Goal: Find specific page/section: Find specific page/section

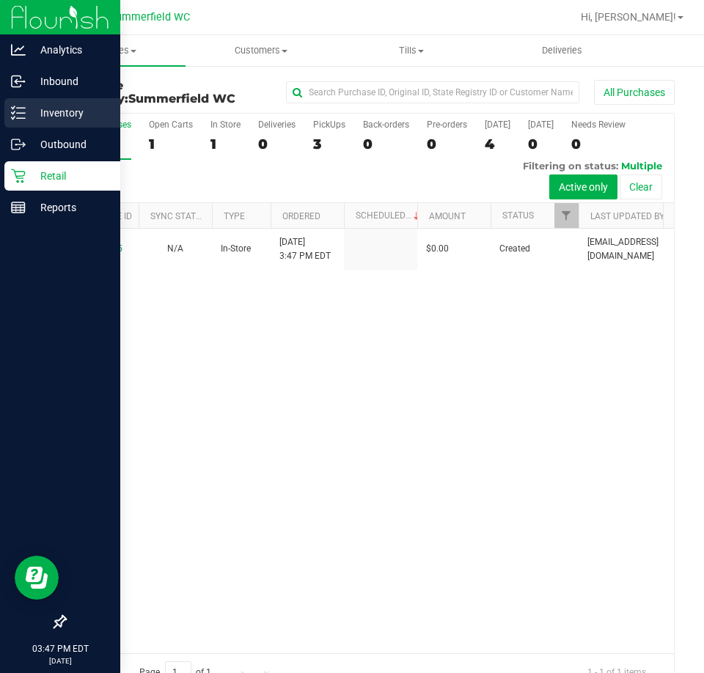
click at [35, 105] on p "Inventory" at bounding box center [70, 113] width 88 height 18
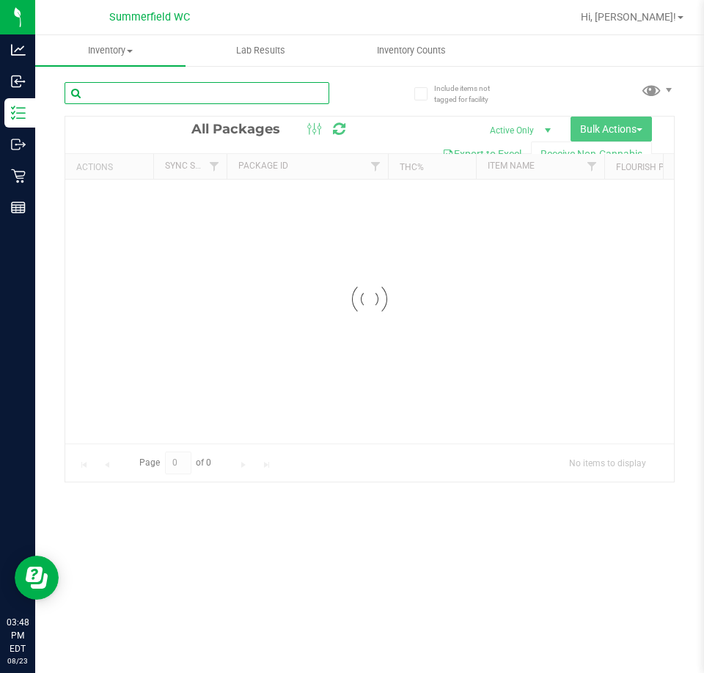
click at [287, 88] on input "text" at bounding box center [196, 93] width 265 height 22
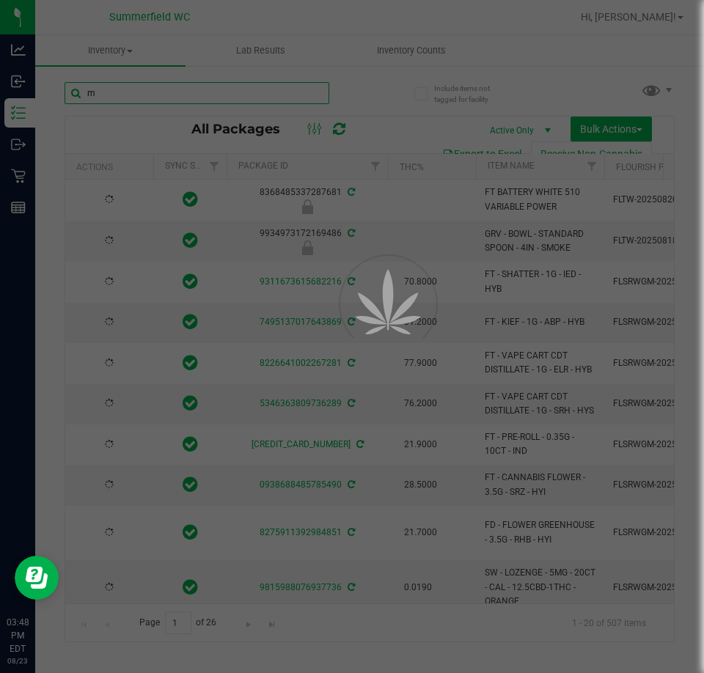
type input "ma"
type input "[DATE]"
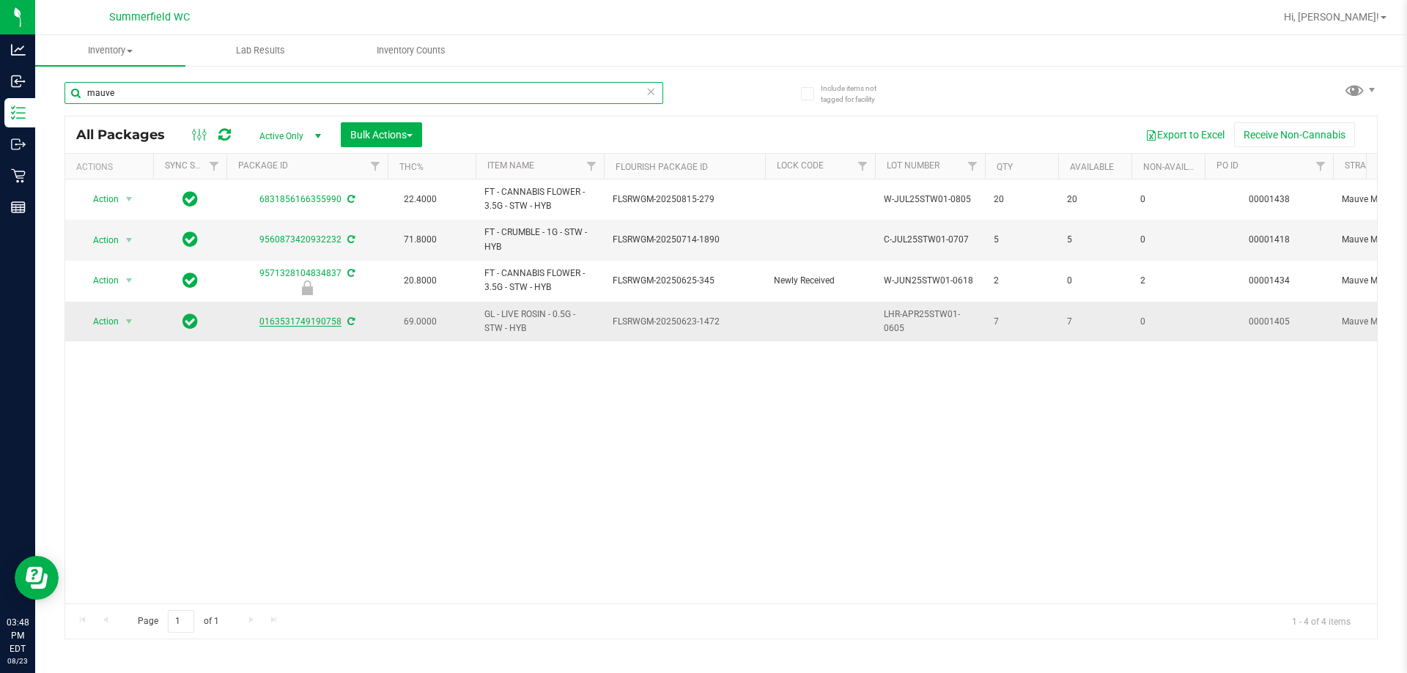
type input "mauve"
click at [320, 319] on link "0163531749190758" at bounding box center [300, 322] width 82 height 10
